Goal: Navigation & Orientation: Find specific page/section

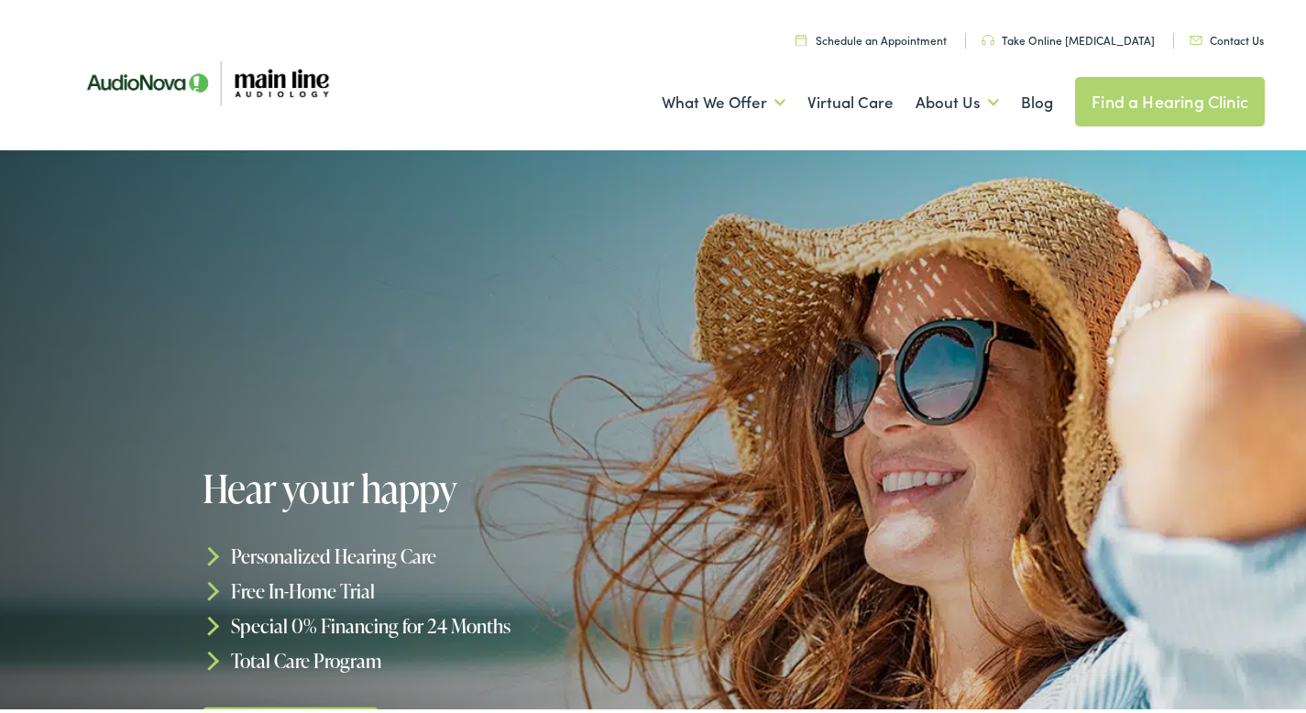
click at [1145, 102] on link "Find a Hearing Clinic" at bounding box center [1170, 97] width 190 height 49
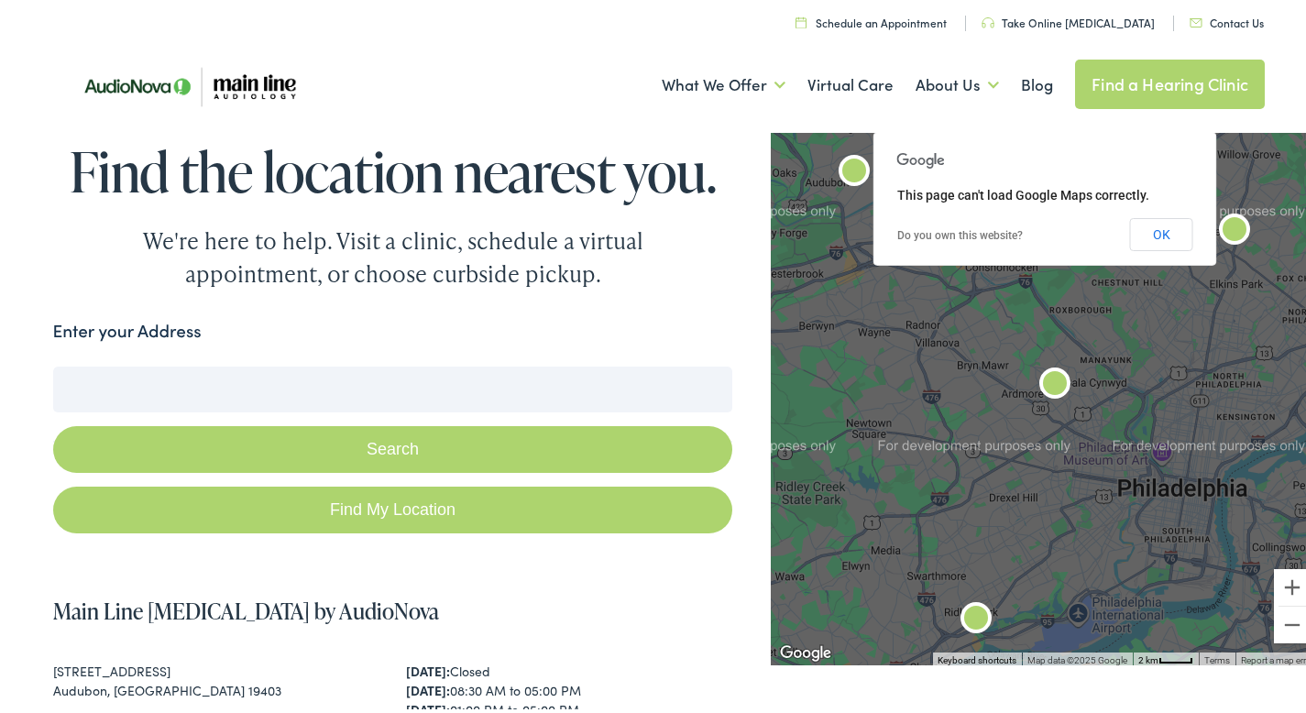
click at [398, 393] on input "Enter your Address" at bounding box center [393, 386] width 680 height 46
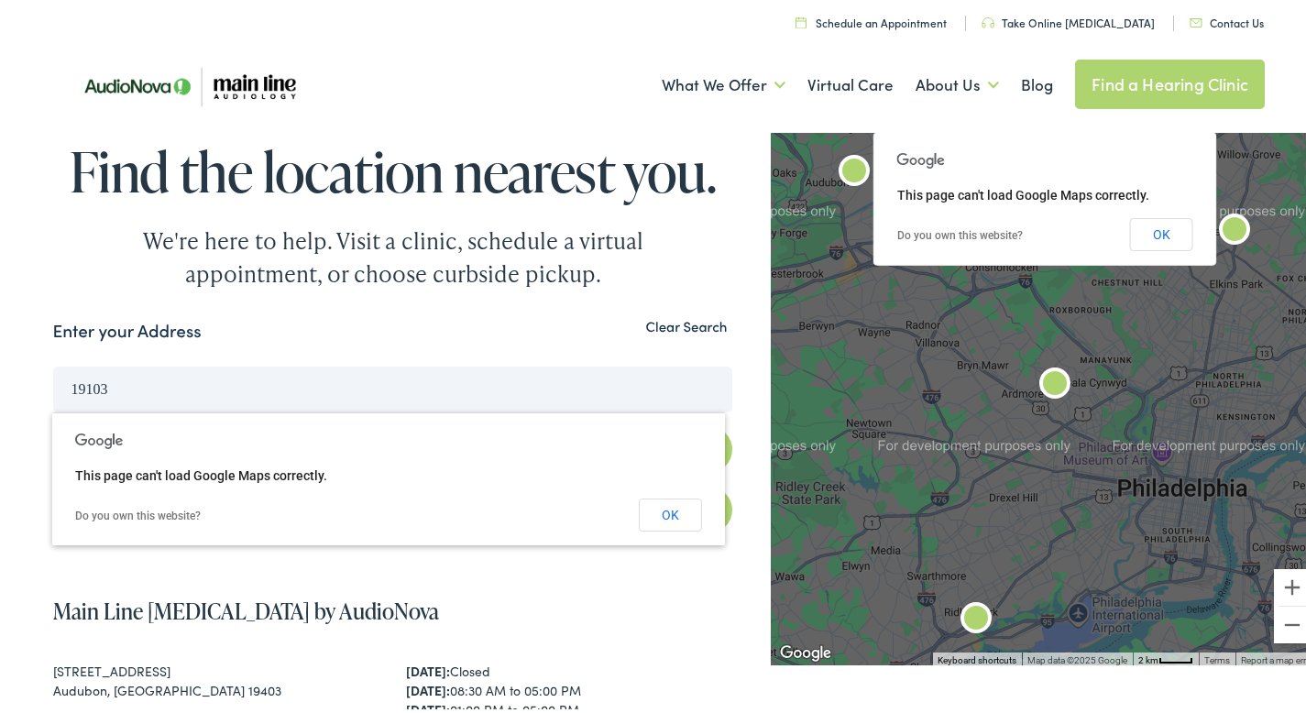
click at [53, 423] on button "Search" at bounding box center [393, 446] width 680 height 47
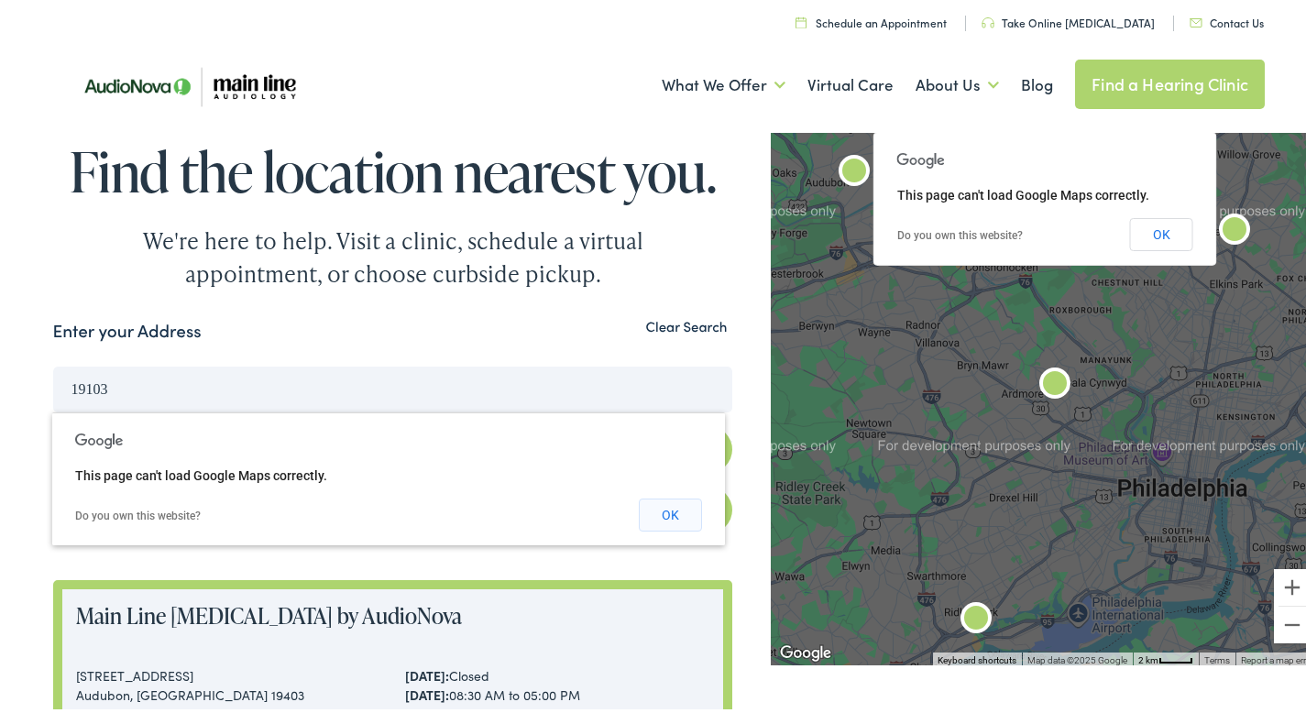
click at [662, 501] on button "OK" at bounding box center [670, 511] width 63 height 33
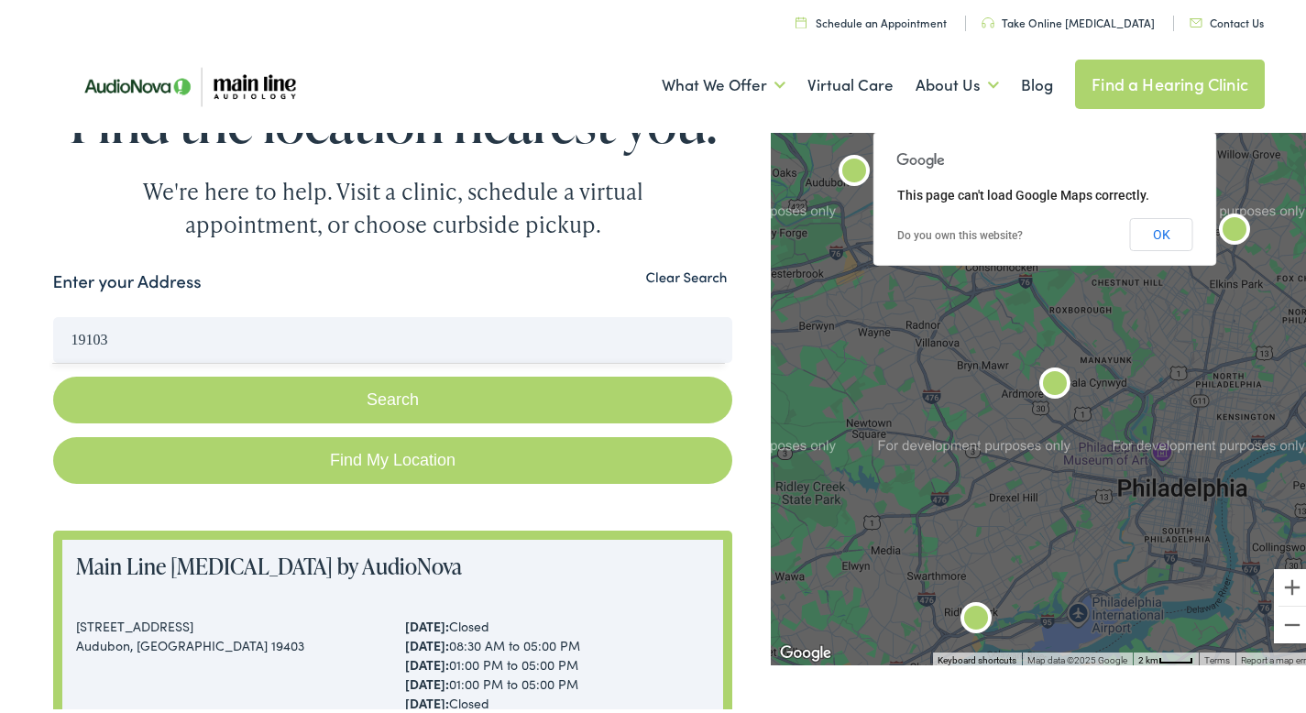
scroll to position [53, 0]
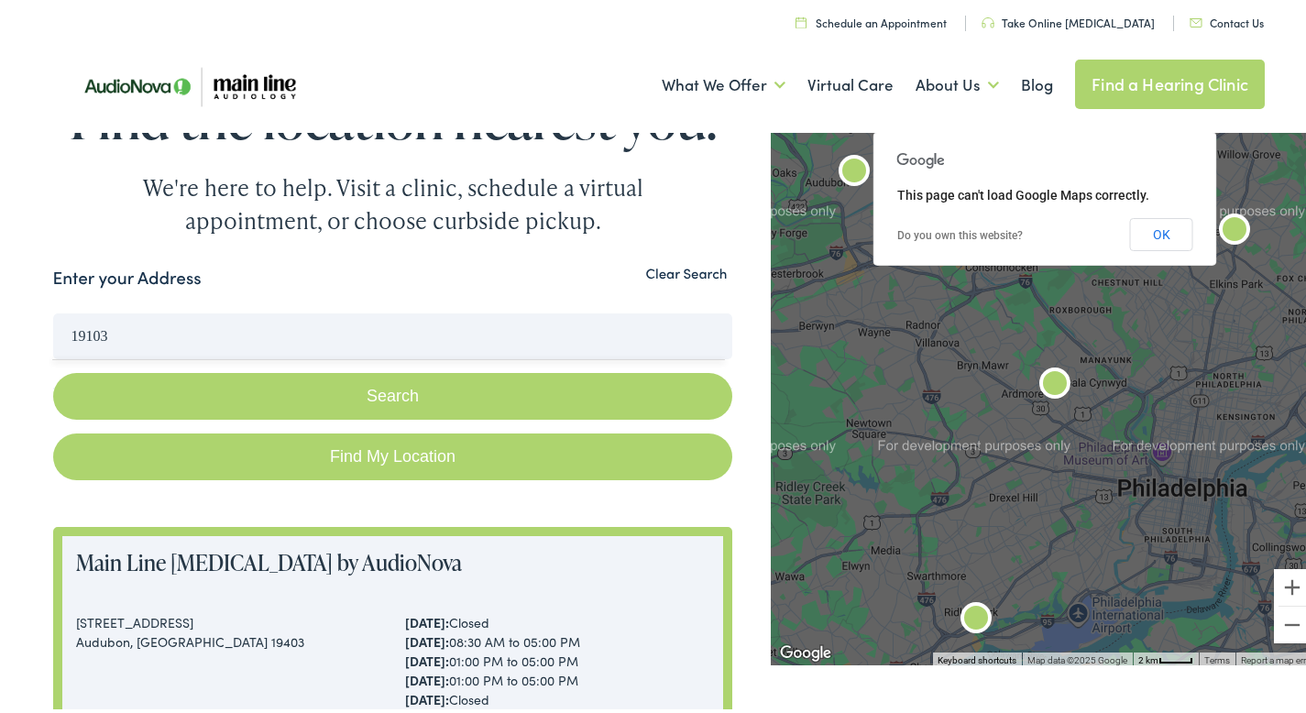
click at [370, 446] on link "Find My Location" at bounding box center [393, 453] width 680 height 47
click at [280, 336] on input "New York City, New York" at bounding box center [393, 333] width 680 height 46
drag, startPoint x: 280, startPoint y: 336, endPoint x: 75, endPoint y: 312, distance: 205.9
click at [75, 312] on input "New York City, New York" at bounding box center [393, 333] width 680 height 46
type input "philadelphia, pa"
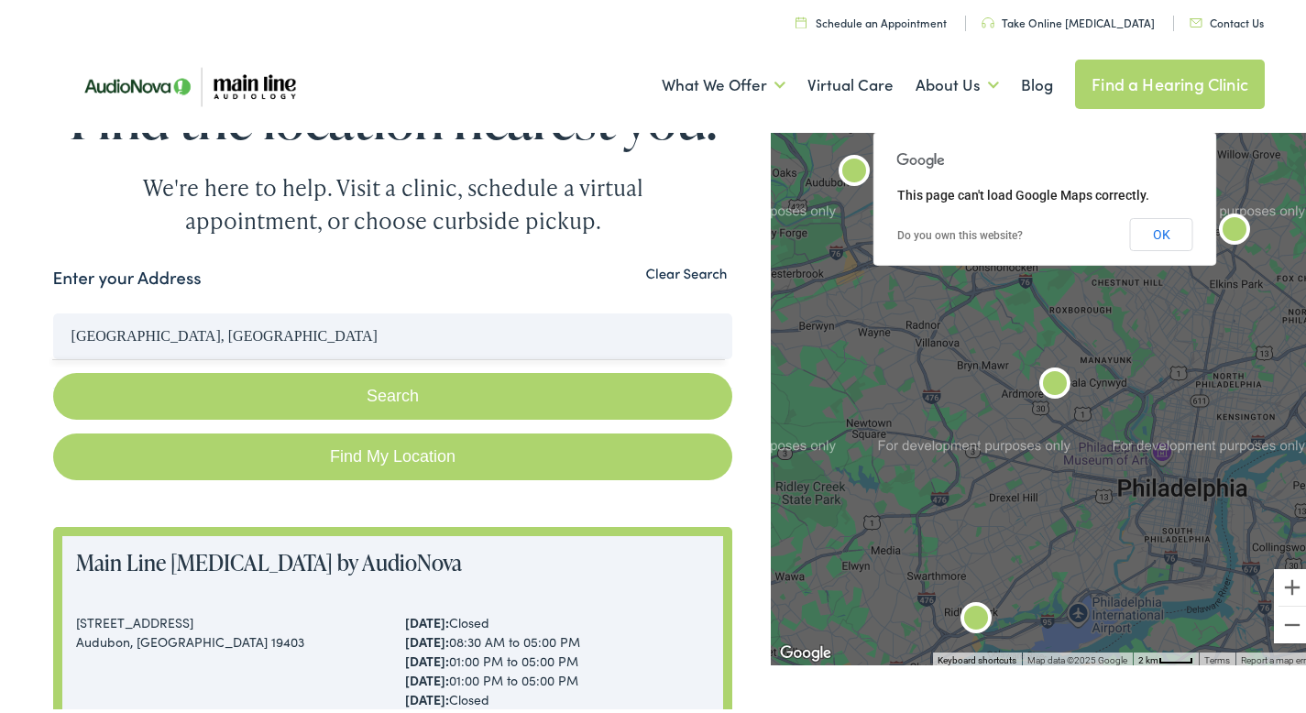
click at [53, 369] on button "Search" at bounding box center [393, 392] width 680 height 47
click at [390, 392] on button "Search" at bounding box center [393, 392] width 680 height 47
click at [658, 266] on button "Clear Search" at bounding box center [687, 269] width 93 height 17
